Goal: Find specific page/section

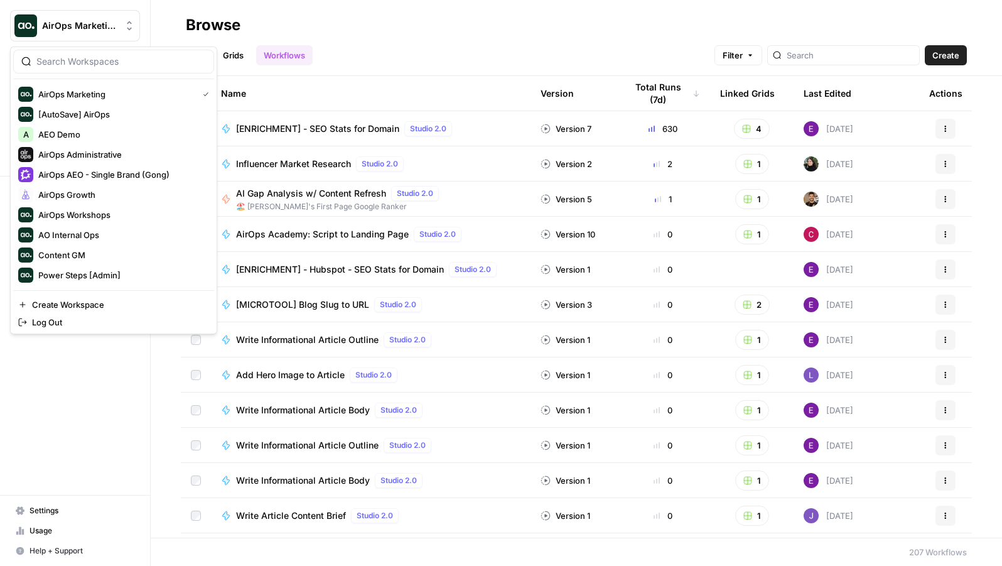
click at [49, 30] on span "AirOps Marketing" at bounding box center [80, 25] width 76 height 13
click at [105, 169] on span "AirOps AEO - Single Brand (Gong)" at bounding box center [121, 174] width 166 height 13
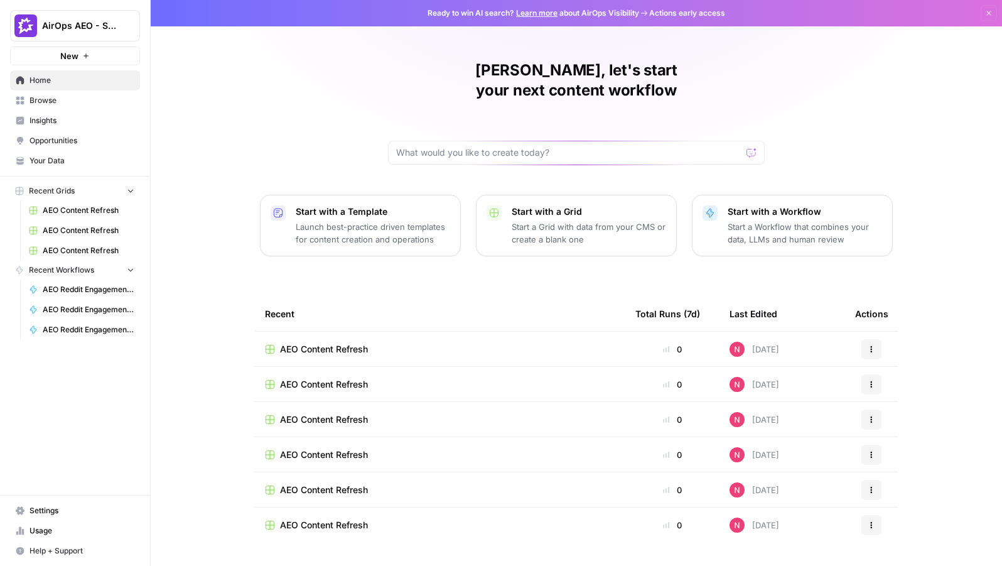
click at [97, 143] on span "Opportunities" at bounding box center [82, 140] width 105 height 11
